Goal: Information Seeking & Learning: Learn about a topic

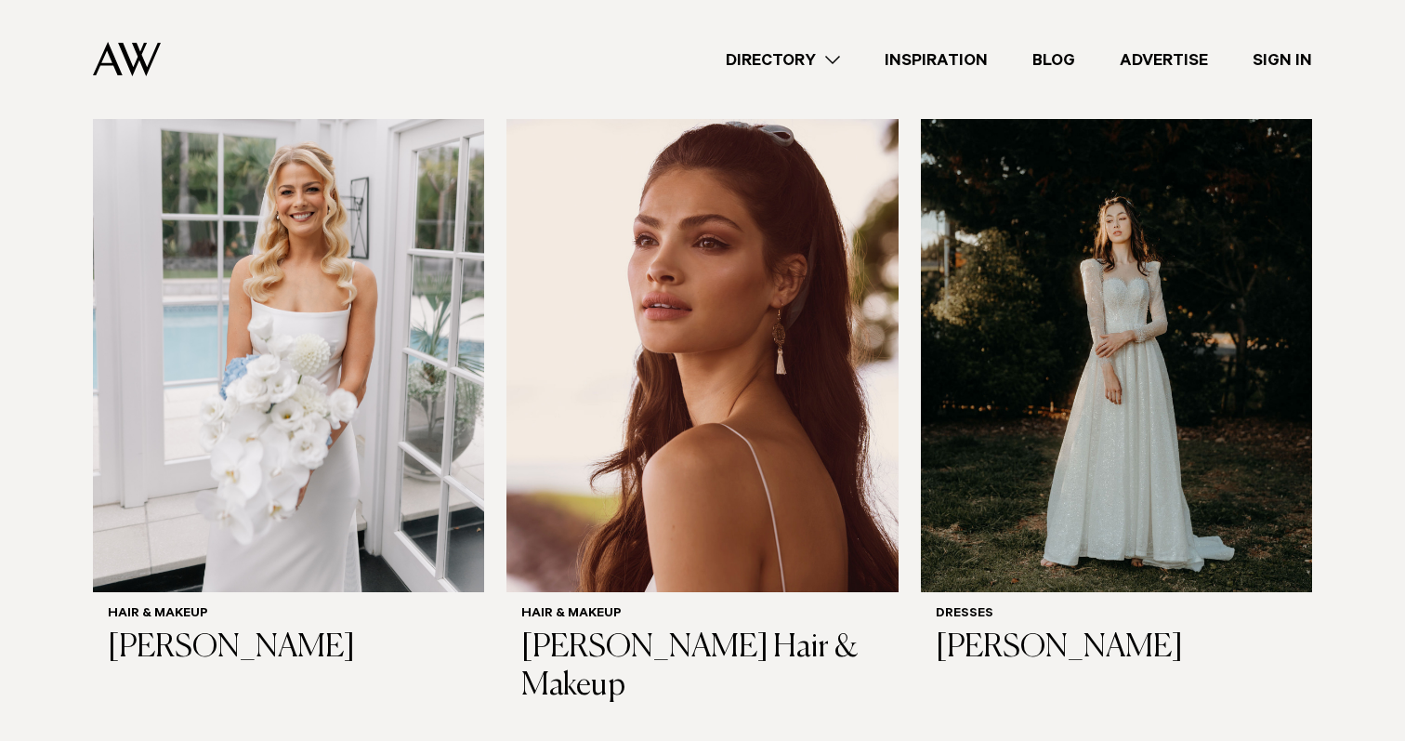
scroll to position [623, 0]
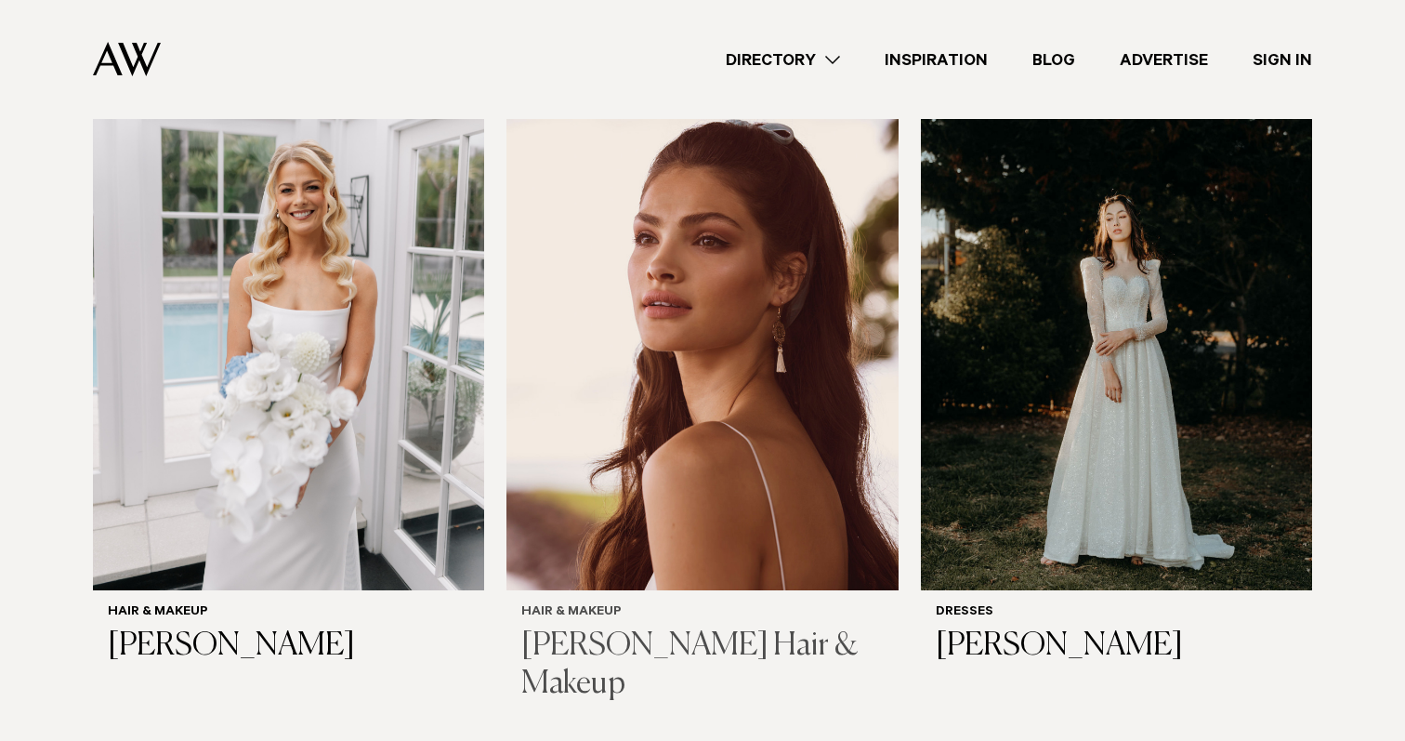
click at [634, 427] on img at bounding box center [702, 326] width 391 height 525
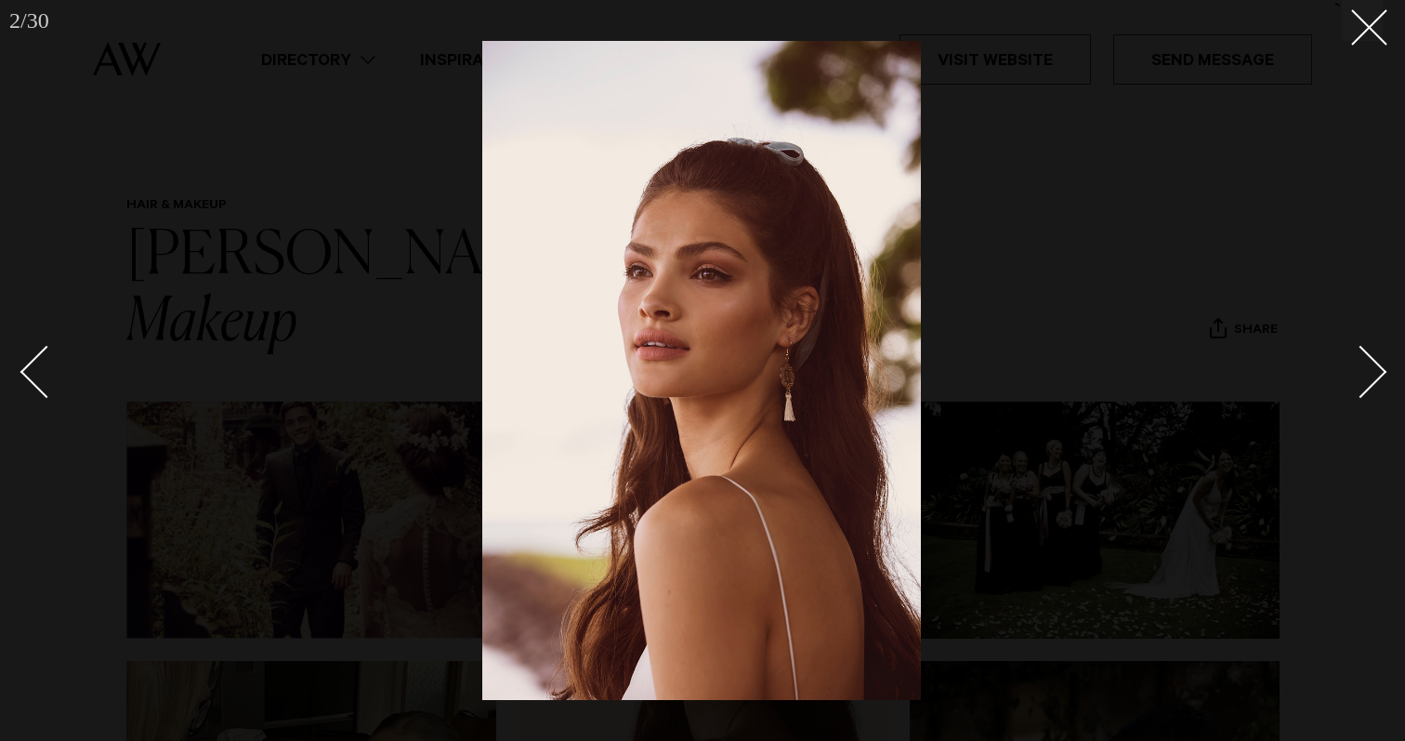
click at [1249, 180] on div at bounding box center [702, 370] width 1405 height 741
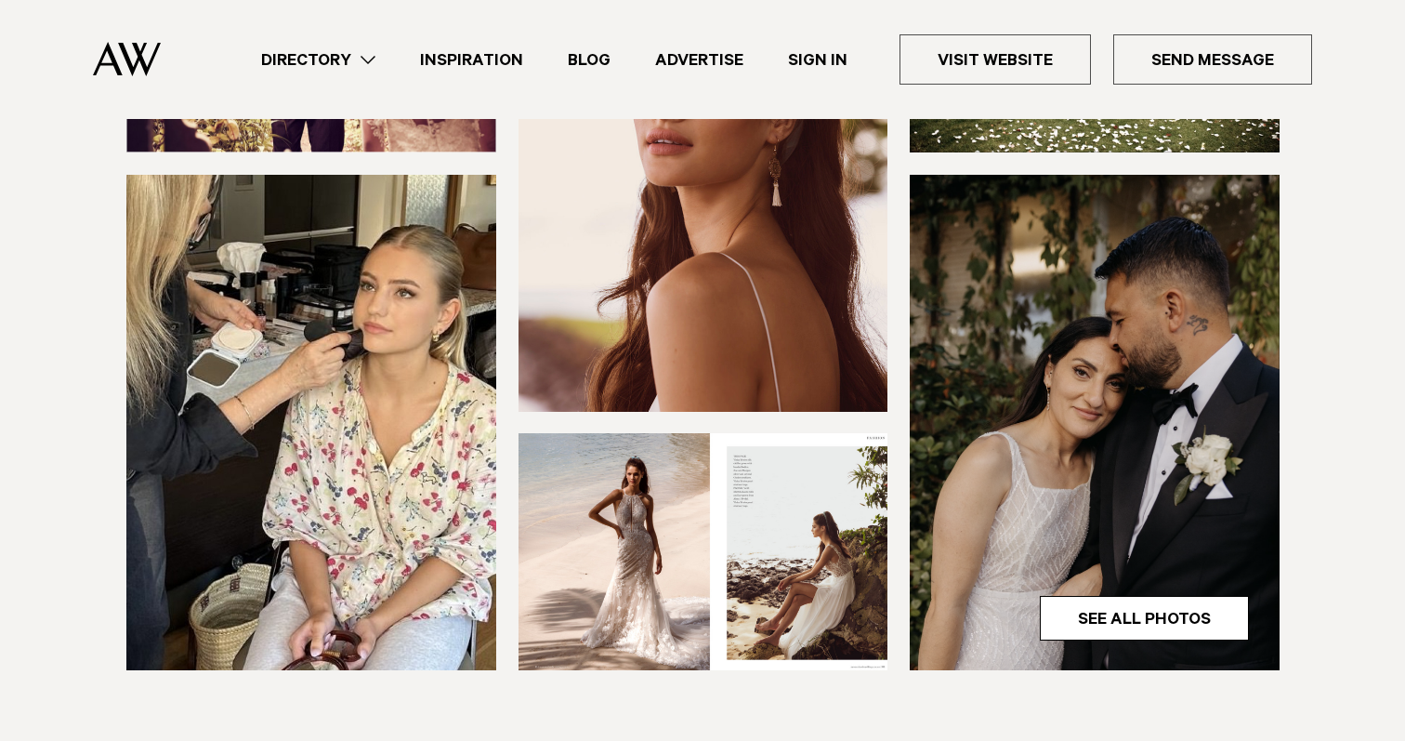
scroll to position [449, 0]
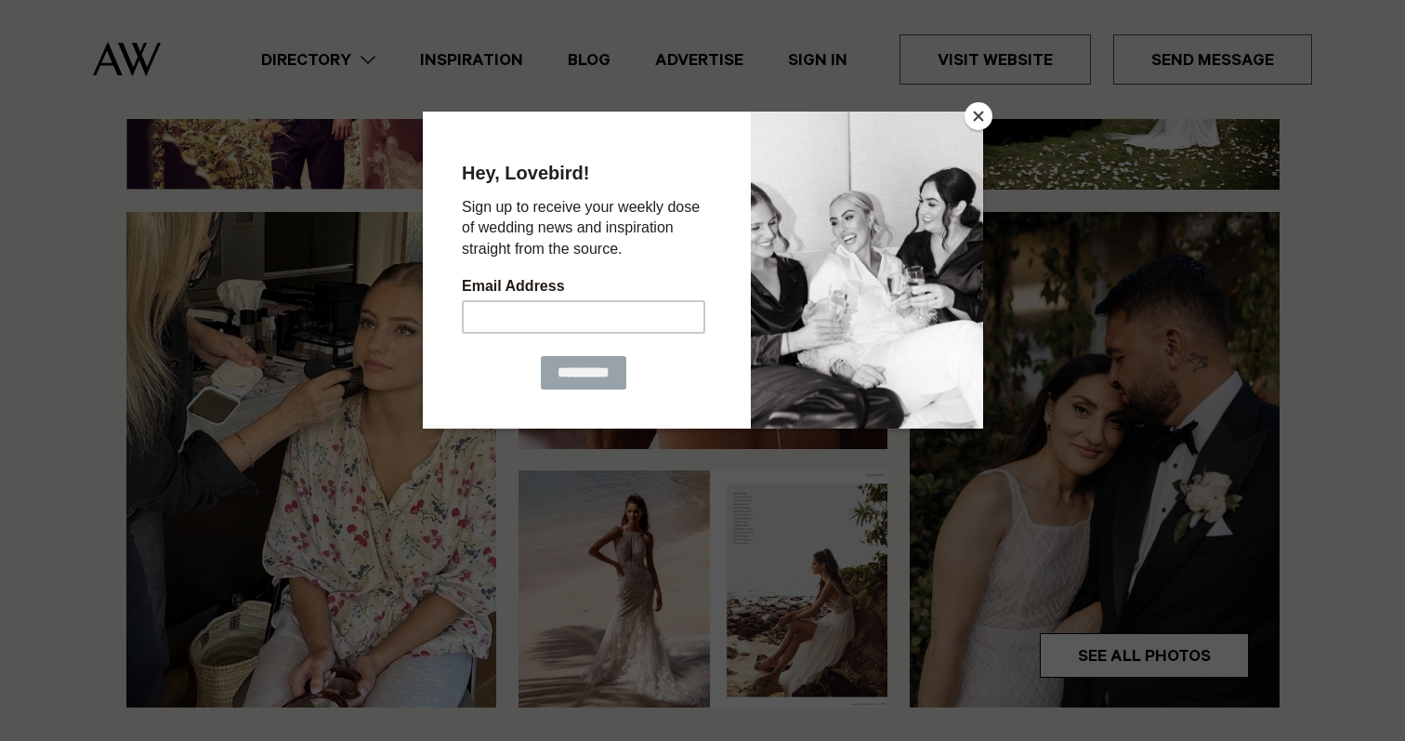
drag, startPoint x: 977, startPoint y: 138, endPoint x: 1400, endPoint y: 237, distance: 434.5
click at [977, 138] on div at bounding box center [866, 269] width 232 height 317
click at [978, 119] on button "Close" at bounding box center [979, 116] width 28 height 28
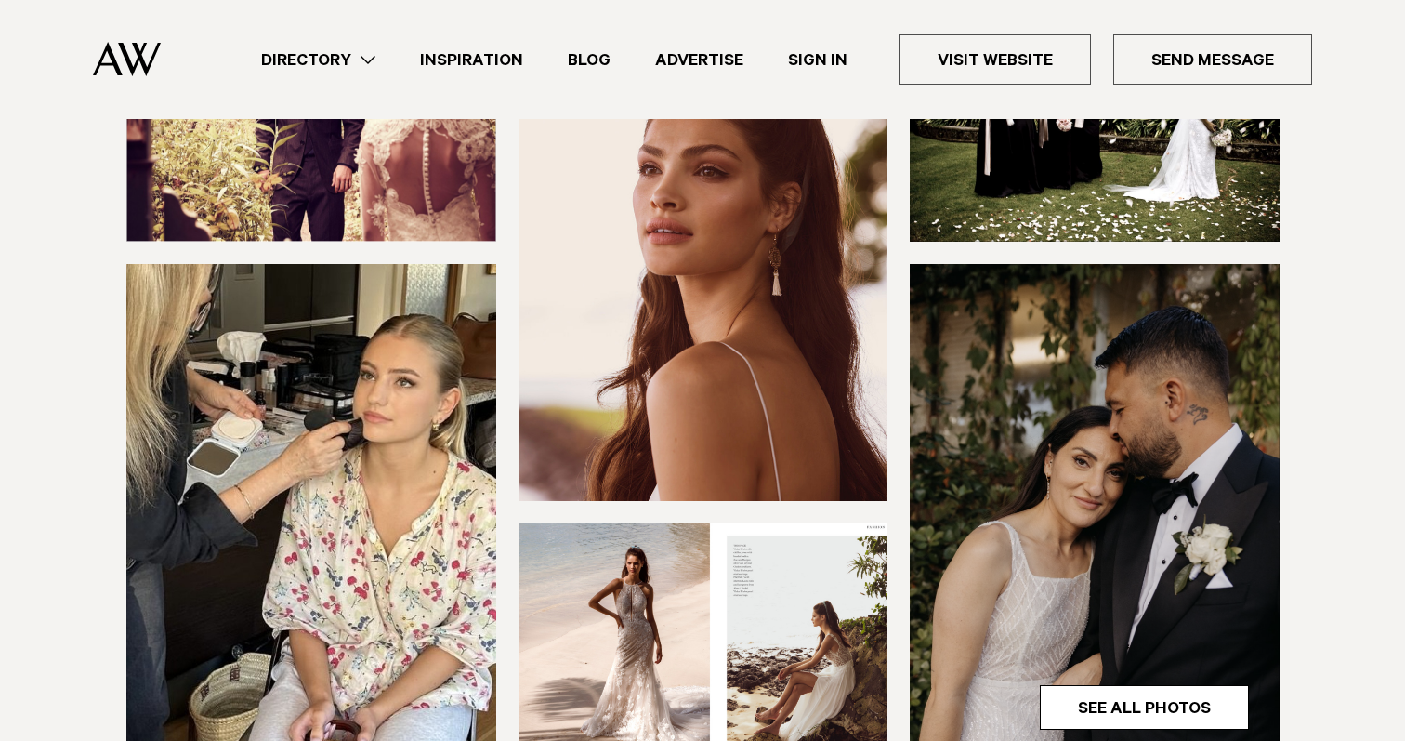
scroll to position [349, 0]
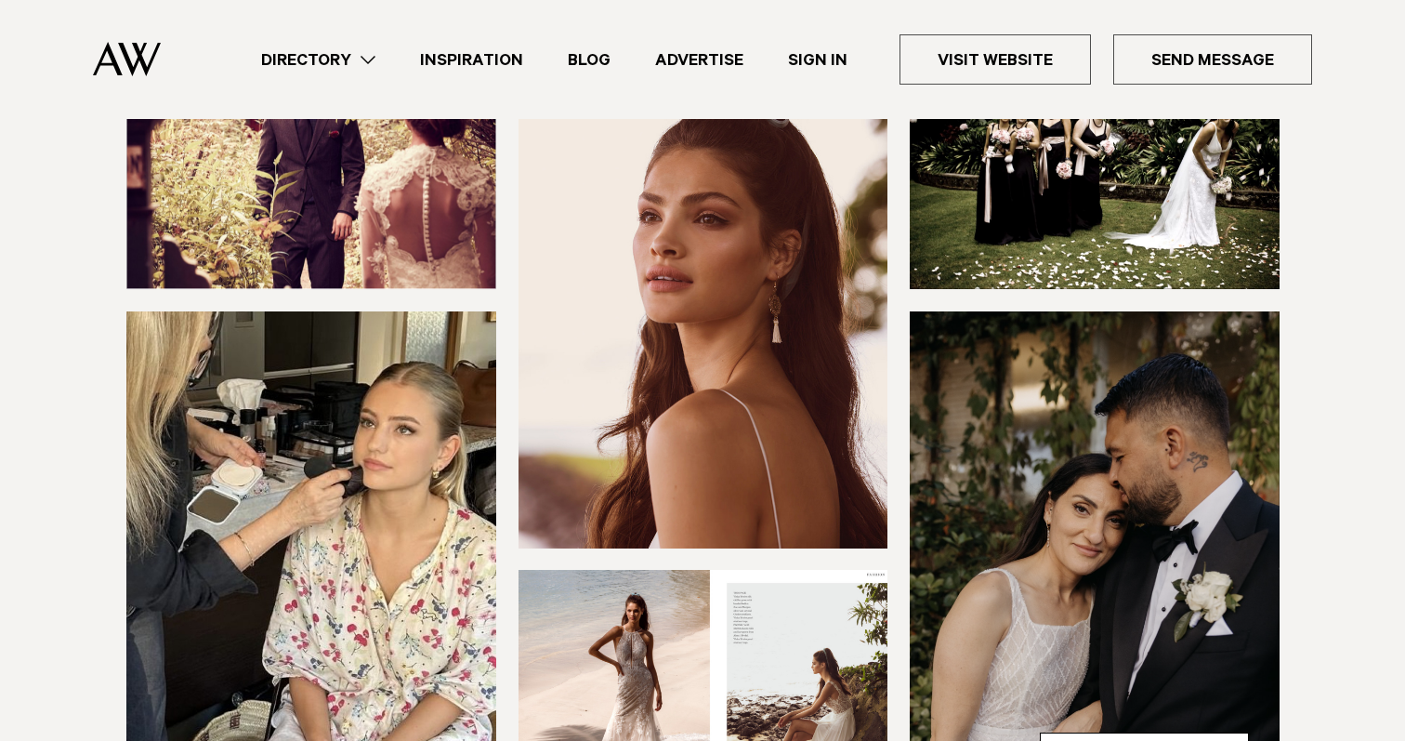
click at [266, 576] on img at bounding box center [311, 558] width 370 height 495
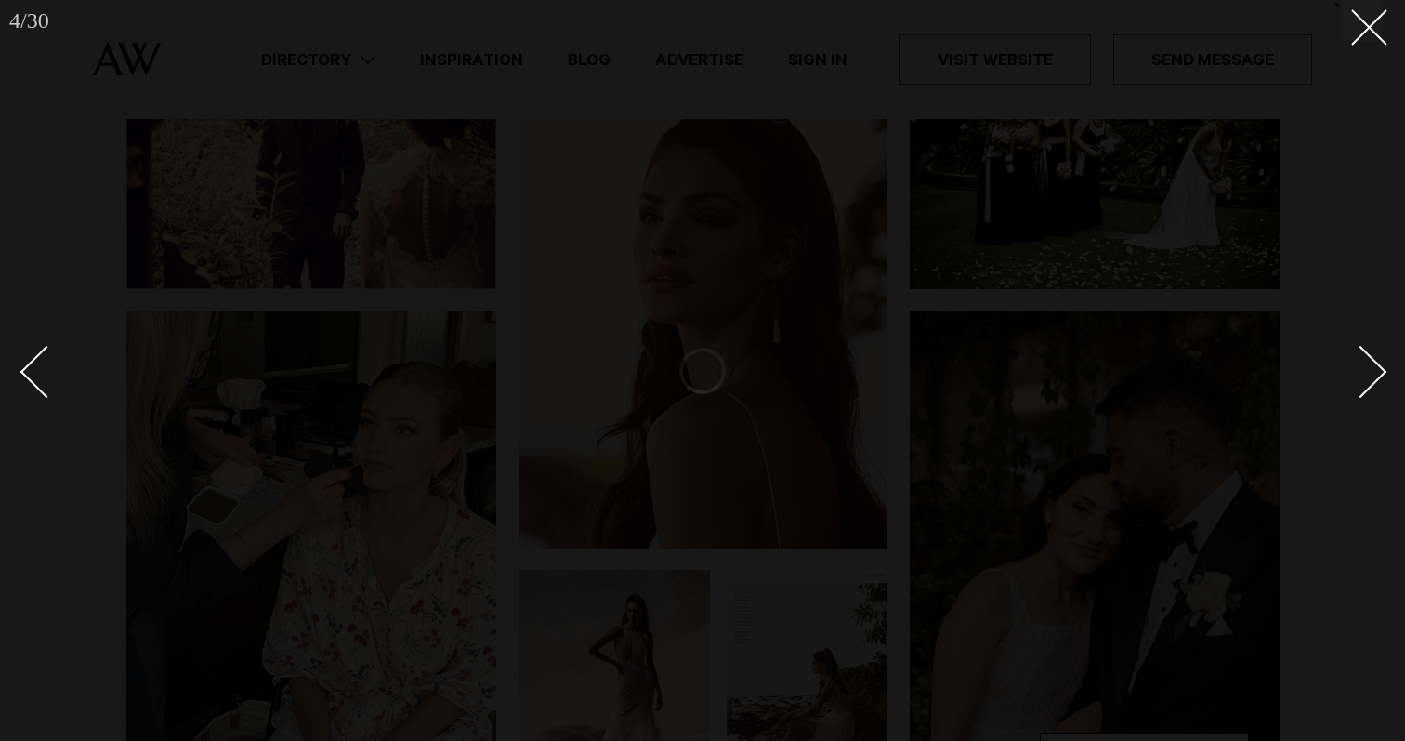
click at [266, 576] on div at bounding box center [702, 370] width 1405 height 741
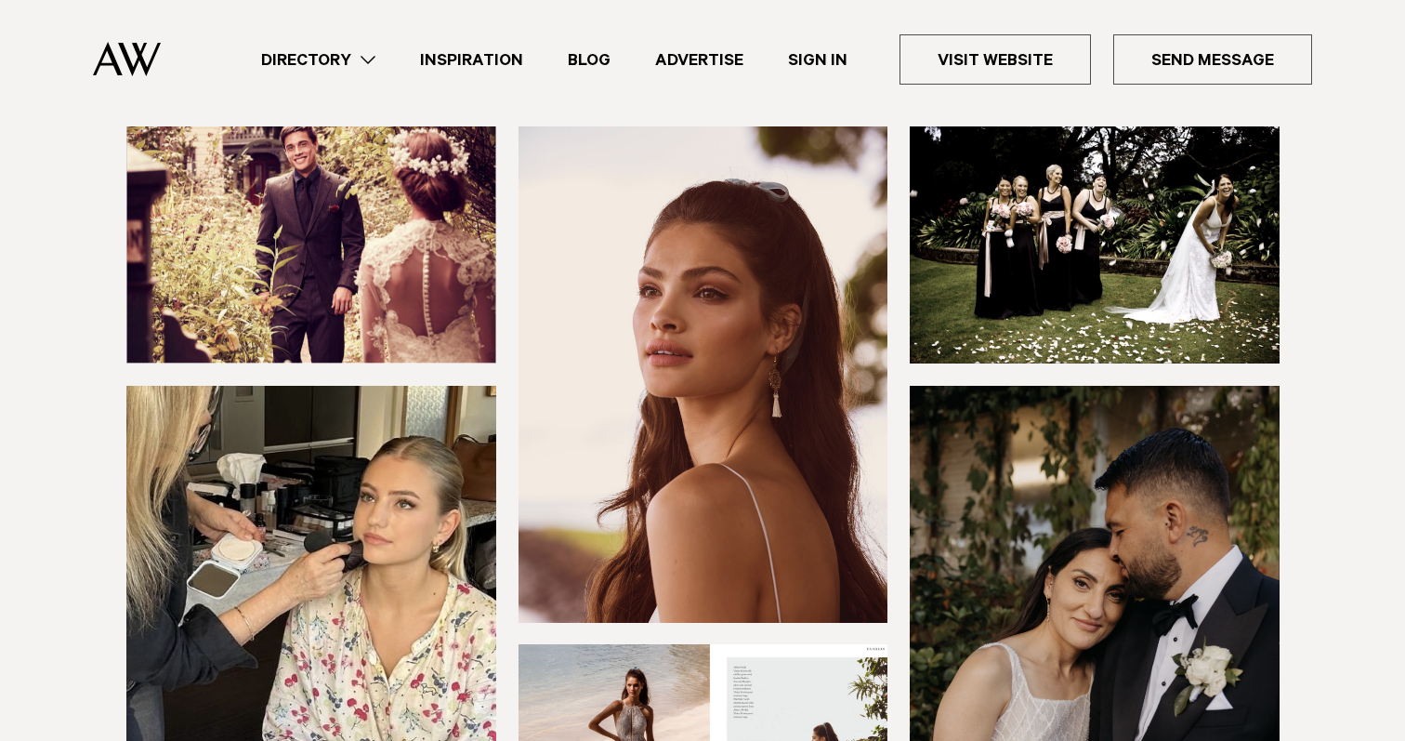
scroll to position [0, 0]
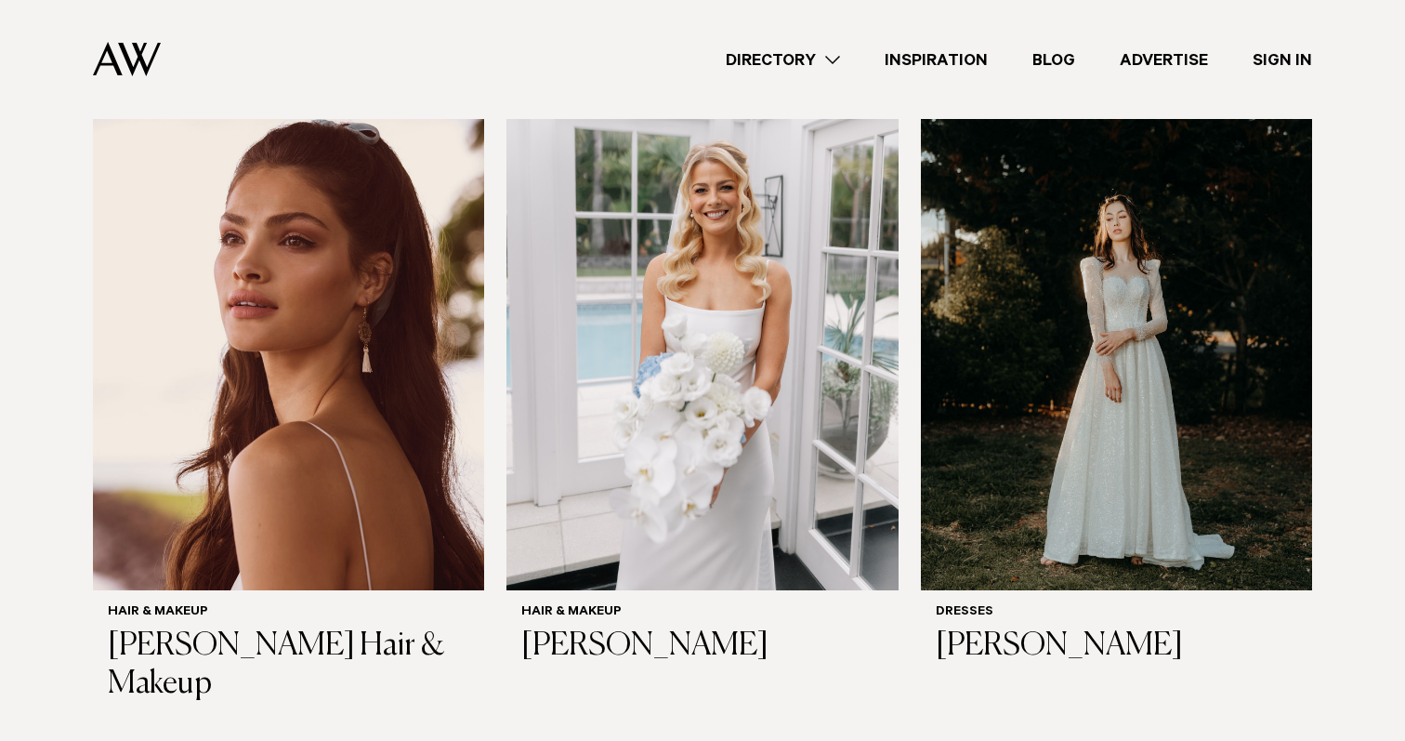
scroll to position [642, 0]
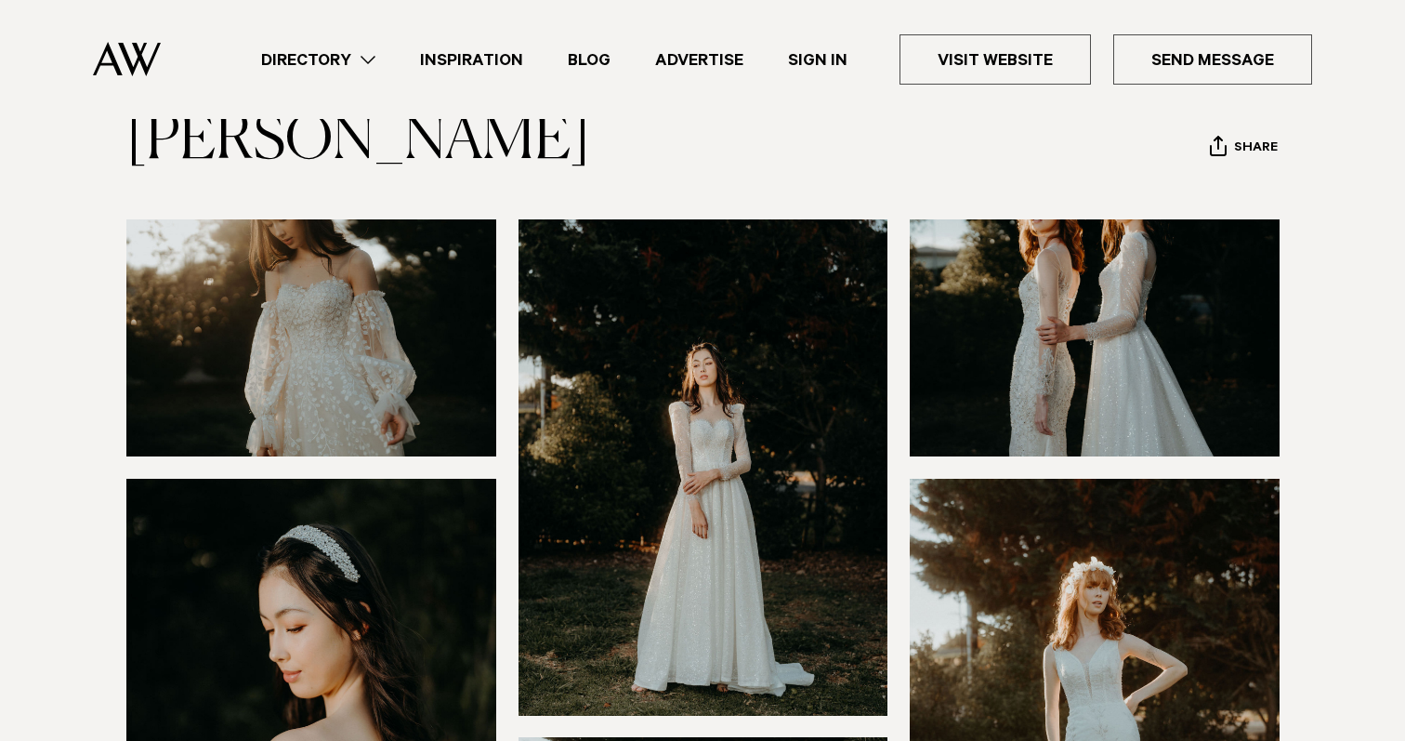
scroll to position [83, 0]
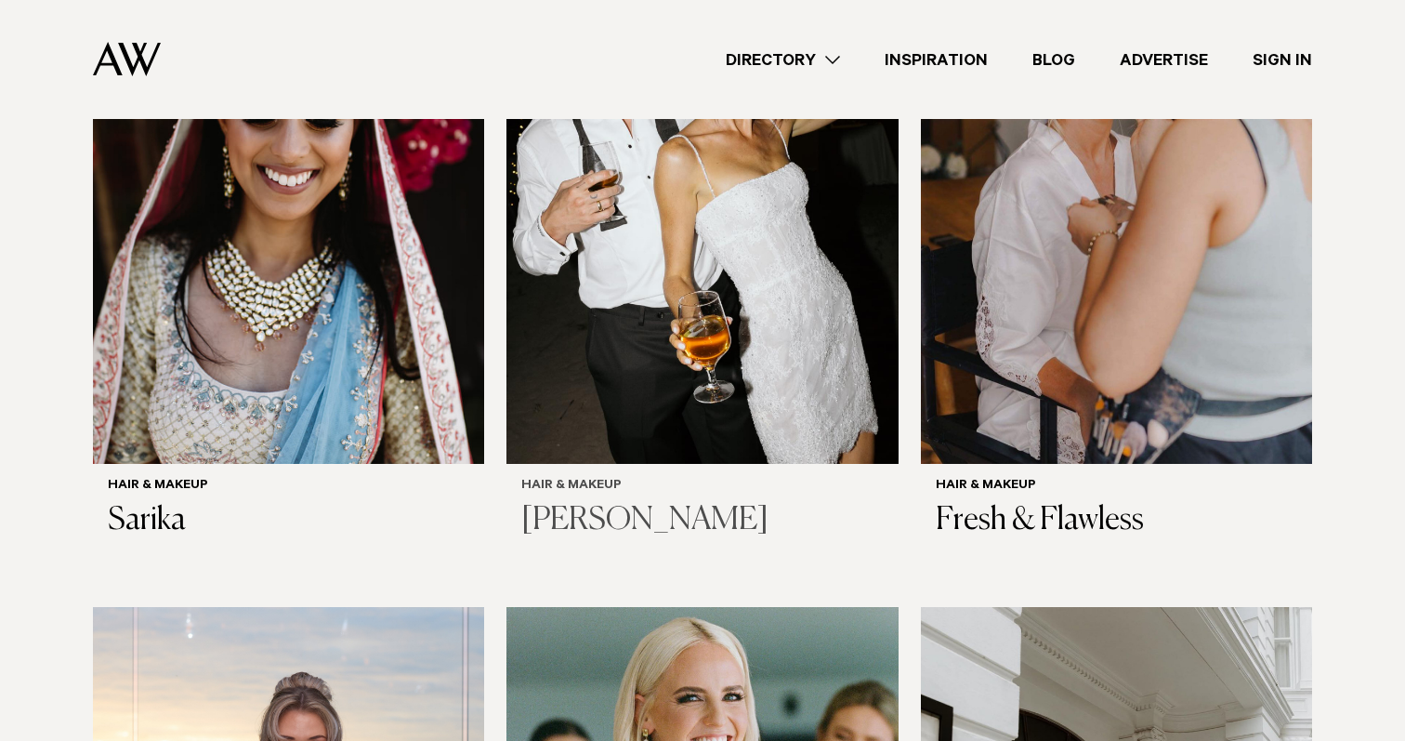
scroll to position [1453, 0]
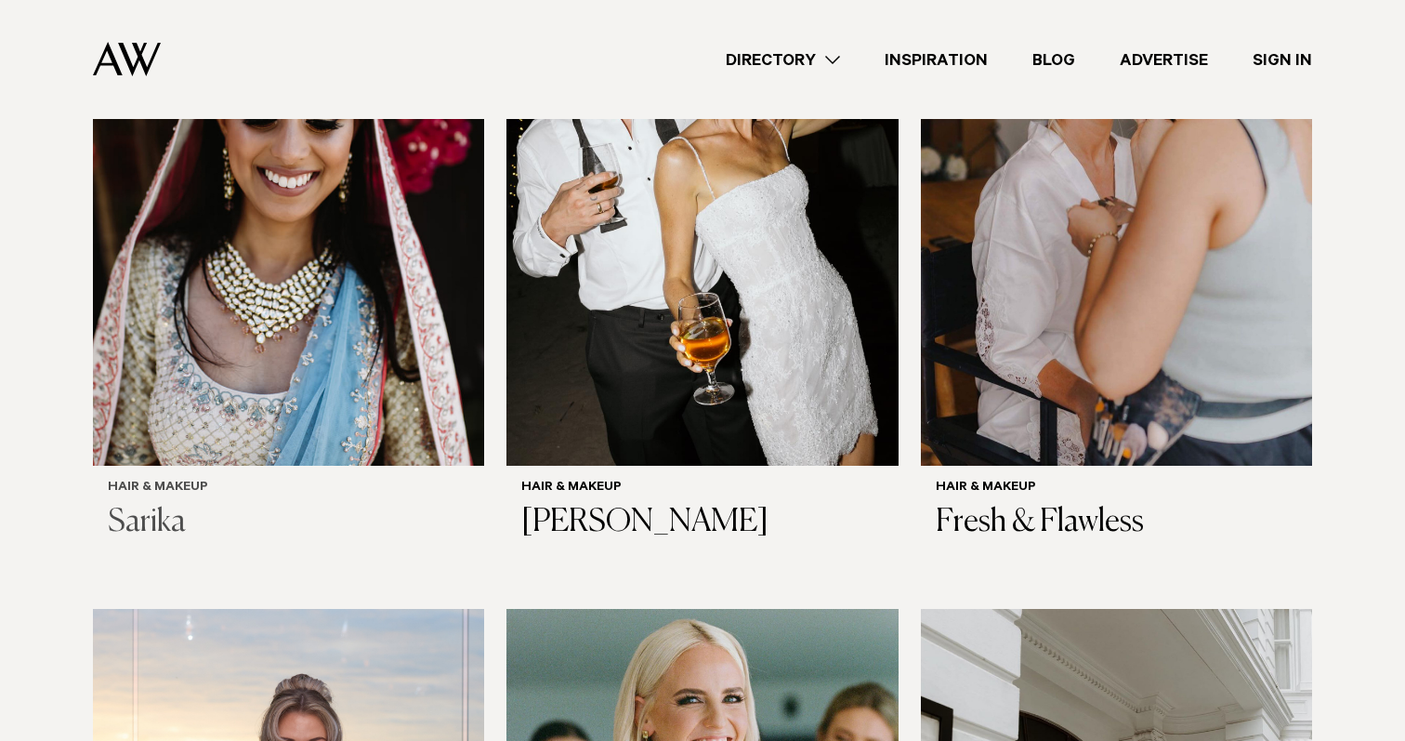
click at [269, 228] on img at bounding box center [288, 203] width 391 height 525
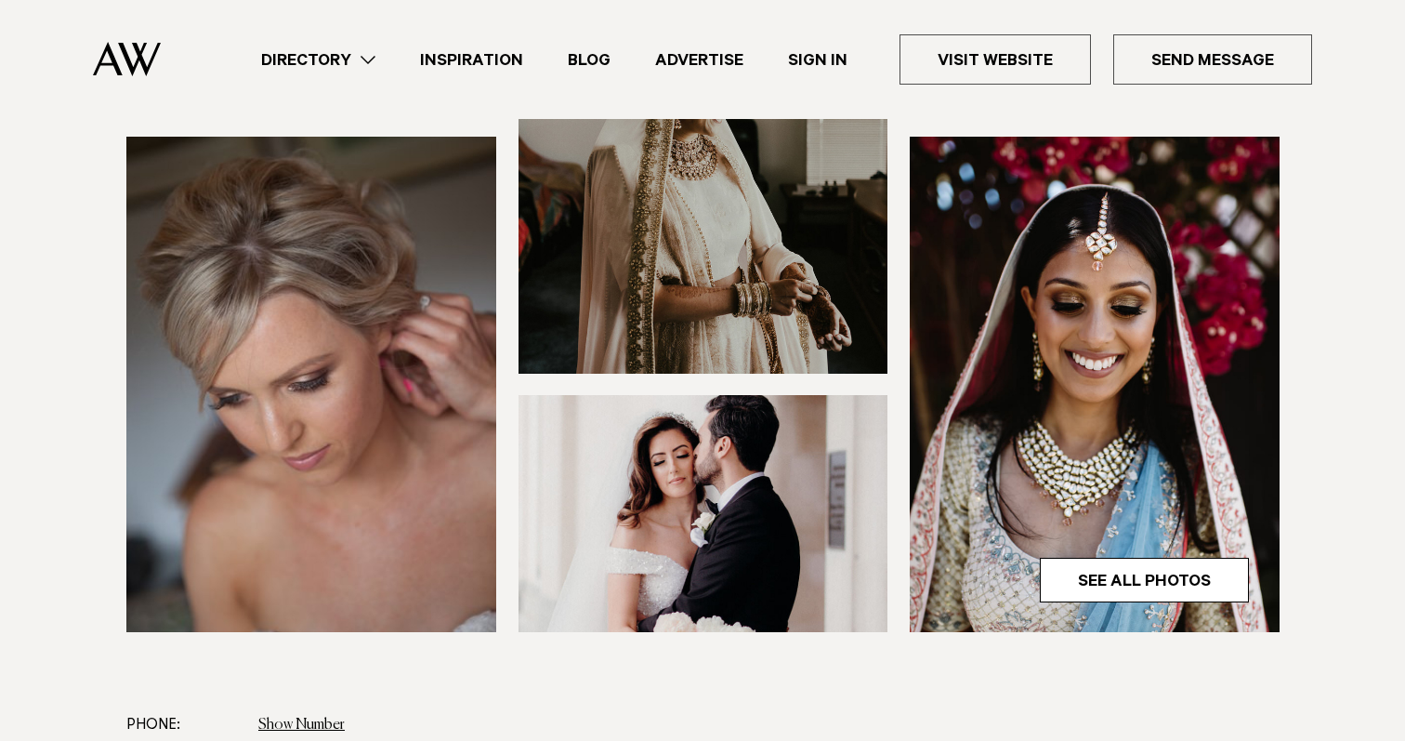
scroll to position [458, 0]
